Goal: Task Accomplishment & Management: Use online tool/utility

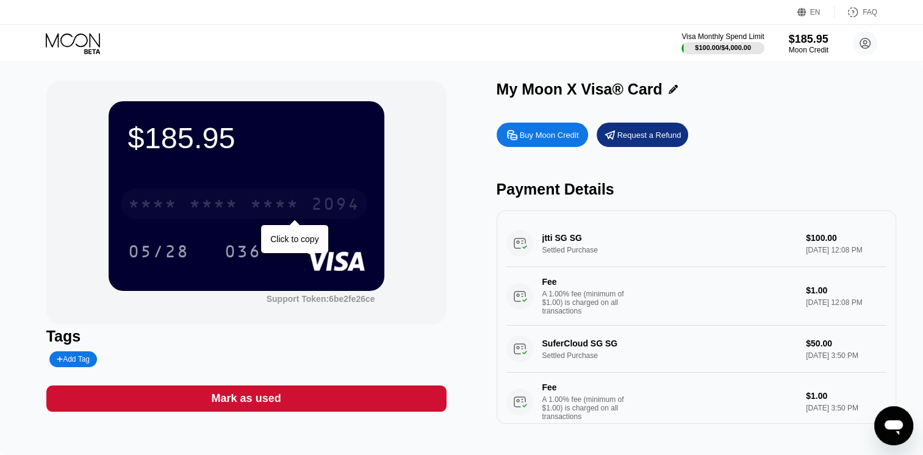
click at [325, 203] on div "2094" at bounding box center [335, 206] width 49 height 20
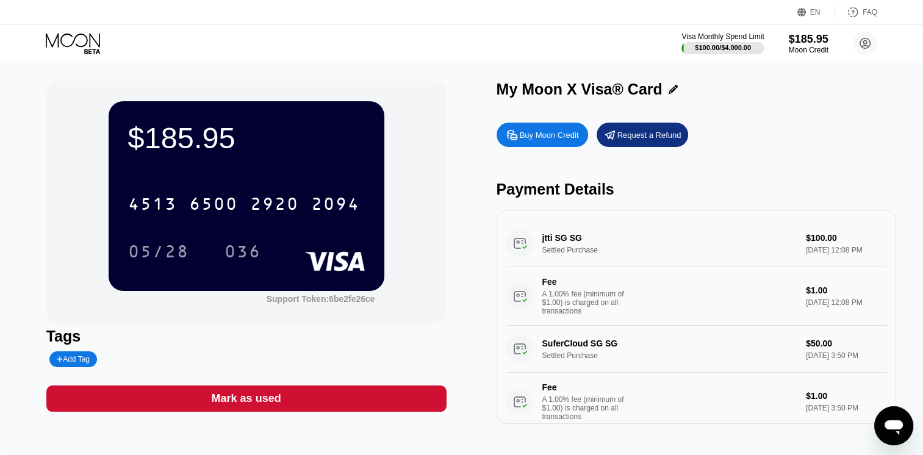
click at [258, 221] on div "[CREDIT_CARD_NUMBER]" at bounding box center [246, 199] width 237 height 41
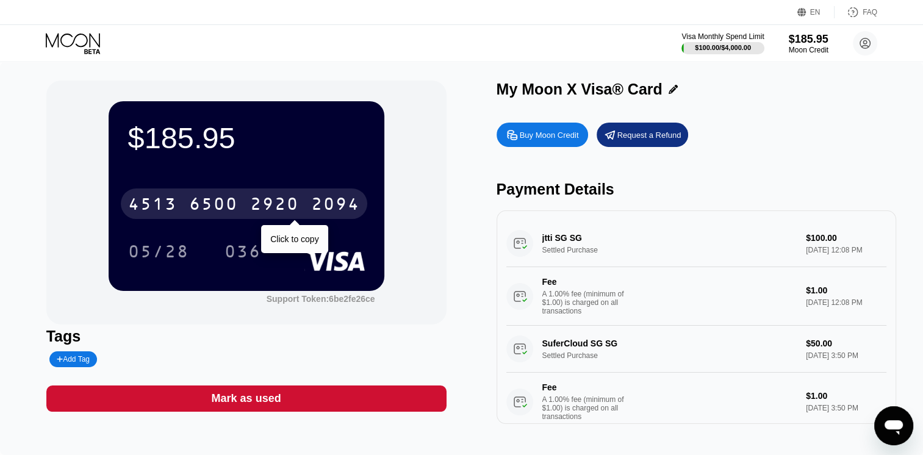
click at [272, 215] on div "2920" at bounding box center [274, 206] width 49 height 20
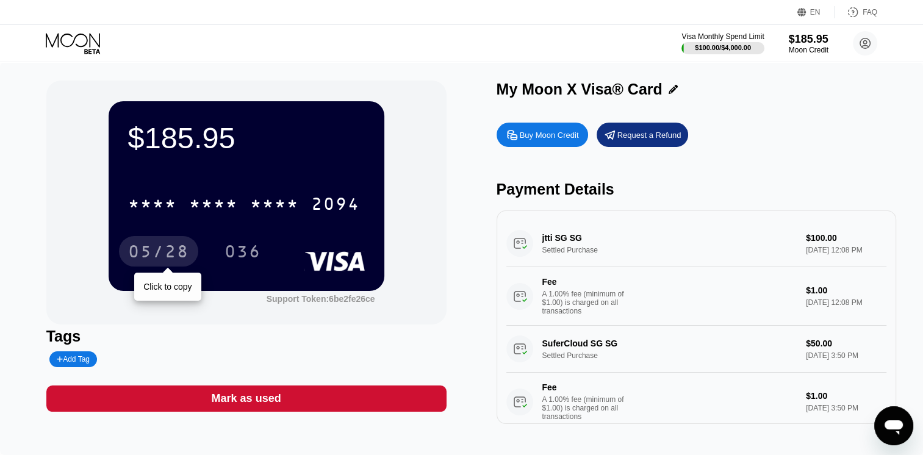
click at [169, 252] on div "05/28" at bounding box center [158, 253] width 61 height 20
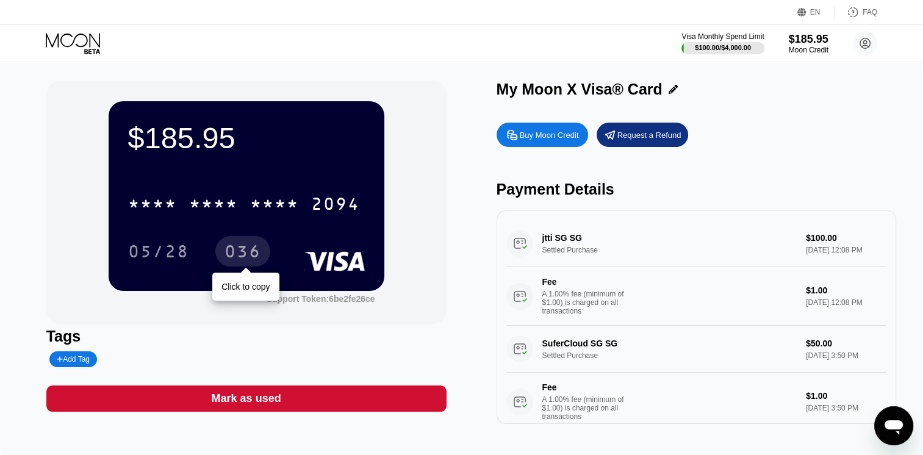
click at [241, 246] on div "036" at bounding box center [242, 253] width 37 height 20
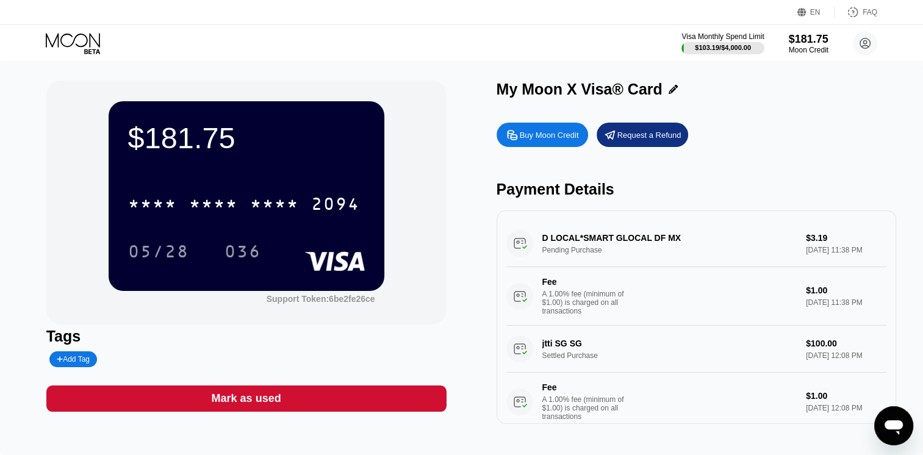
click at [485, 170] on div "$181.75 * * * * * * * * * * * * 2094 05/28 036 Support Token: 6be2fe26ce Tags A…" at bounding box center [461, 251] width 831 height 343
